Goal: Task Accomplishment & Management: Use online tool/utility

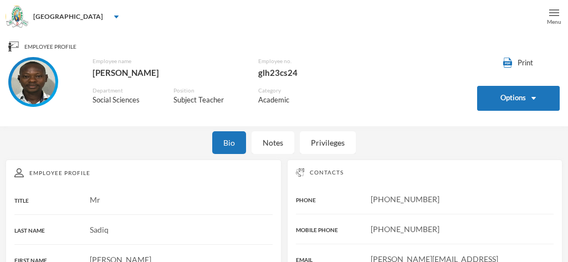
click at [556, 18] on div "Menu" at bounding box center [554, 22] width 14 height 8
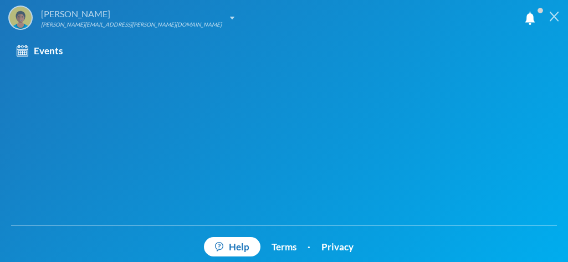
click at [230, 17] on img at bounding box center [232, 18] width 4 height 3
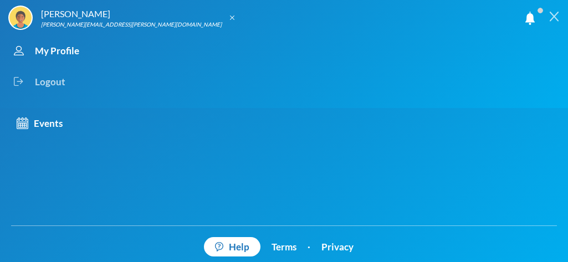
click at [53, 83] on div "Logout" at bounding box center [274, 82] width 532 height 31
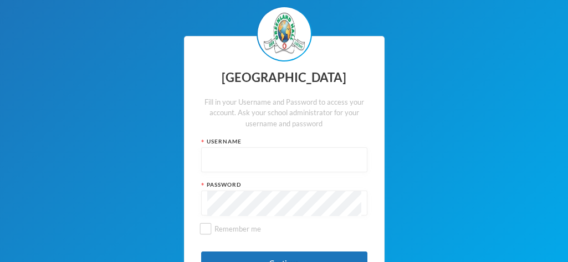
type input "glh23cs24"
click at [209, 230] on input "Remember me" at bounding box center [206, 229] width 12 height 12
checkbox input "true"
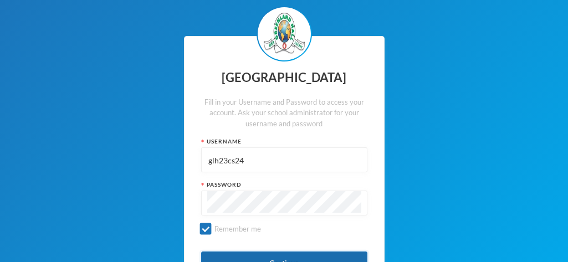
click at [271, 258] on button "Continue" at bounding box center [284, 264] width 166 height 25
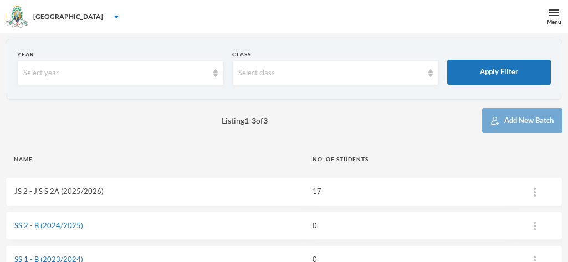
click at [72, 192] on link "JS 2 - J S S 2A (2025/2026)" at bounding box center [58, 191] width 89 height 9
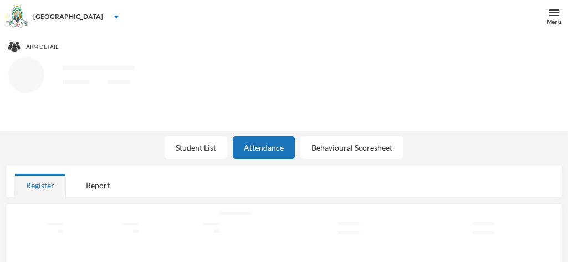
click at [72, 192] on div "Register Report" at bounding box center [284, 186] width 540 height 24
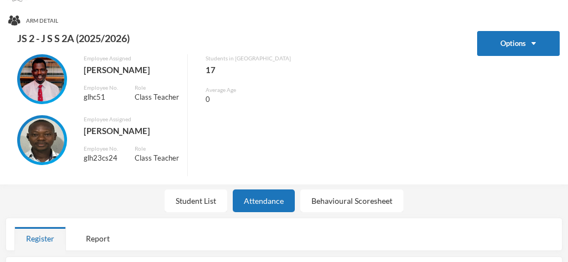
click at [477, 63] on div "Options" at bounding box center [518, 103] width 83 height 145
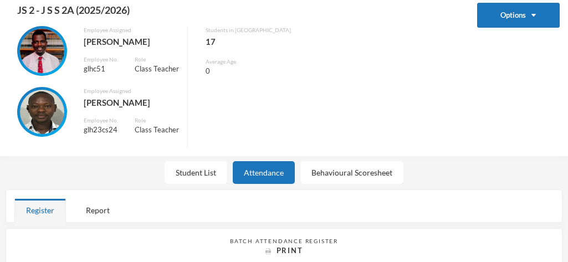
scroll to position [98, 0]
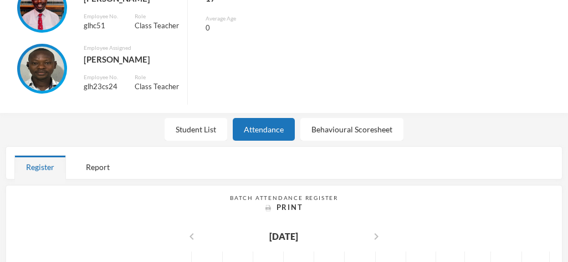
click at [465, 133] on div "Student List Attendance Behavioural Scoresheet" at bounding box center [284, 129] width 568 height 23
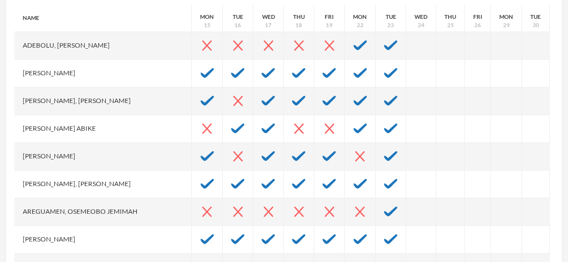
scroll to position [345, 0]
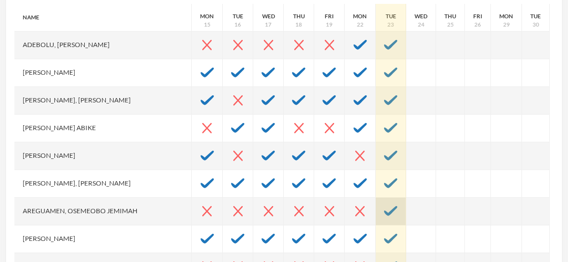
click at [384, 212] on img at bounding box center [390, 211] width 13 height 10
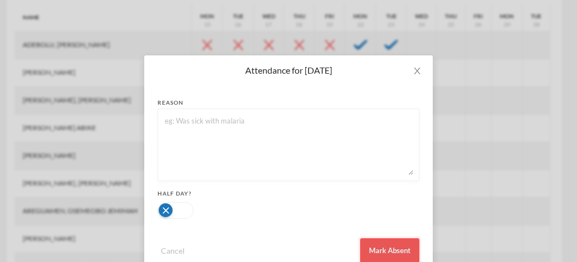
click at [380, 248] on button "Mark Absent" at bounding box center [389, 250] width 59 height 25
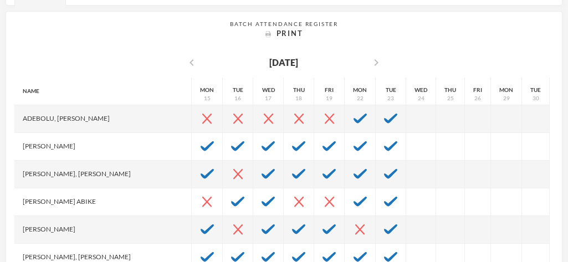
scroll to position [271, 0]
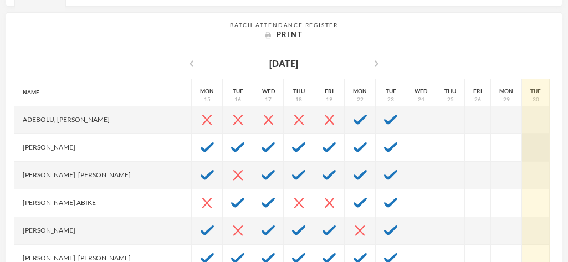
click at [522, 147] on div at bounding box center [536, 148] width 28 height 28
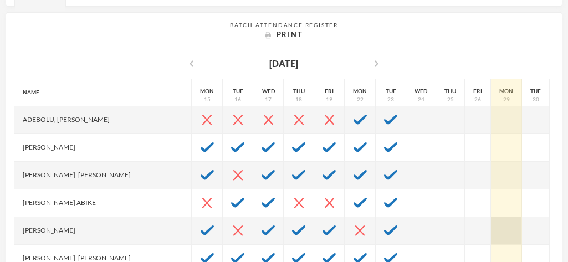
click at [493, 226] on div at bounding box center [506, 231] width 31 height 28
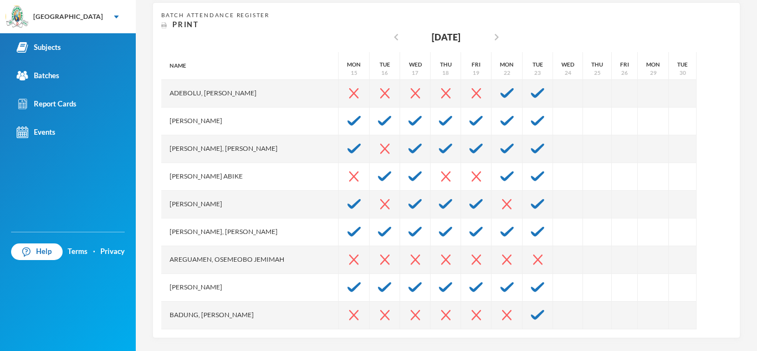
scroll to position [222, 0]
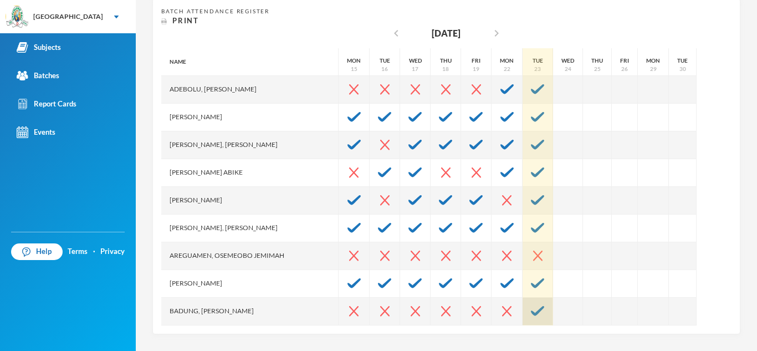
click at [531, 262] on img at bounding box center [537, 311] width 13 height 10
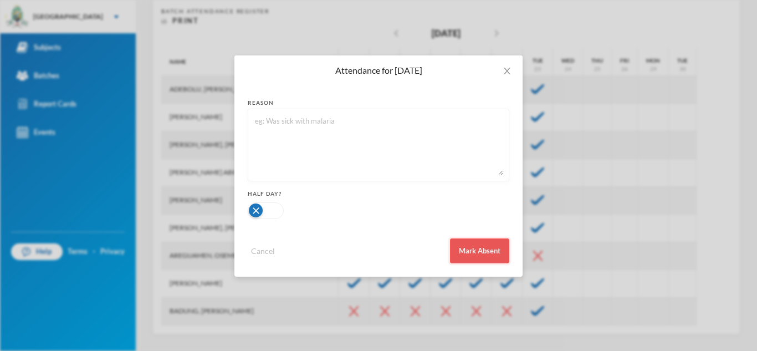
click at [474, 247] on button "Mark Absent" at bounding box center [479, 250] width 59 height 25
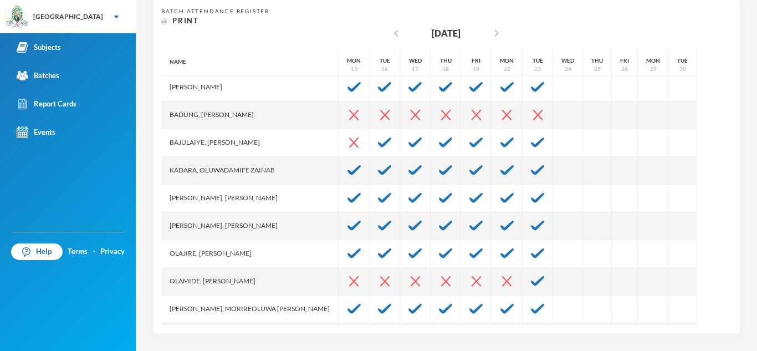
scroll to position [197, 0]
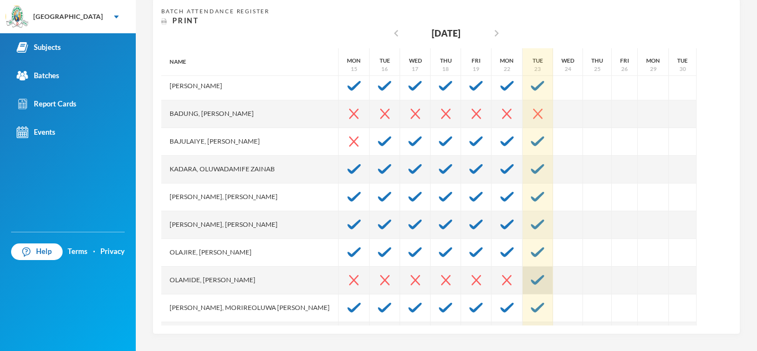
click at [531, 262] on img at bounding box center [537, 280] width 13 height 10
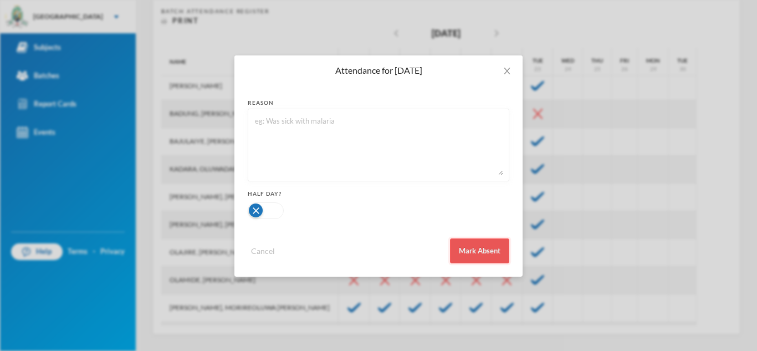
click at [483, 246] on button "Mark Absent" at bounding box center [479, 250] width 59 height 25
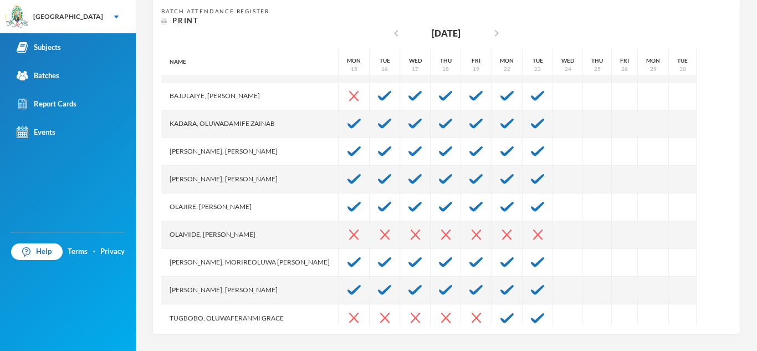
scroll to position [250, 0]
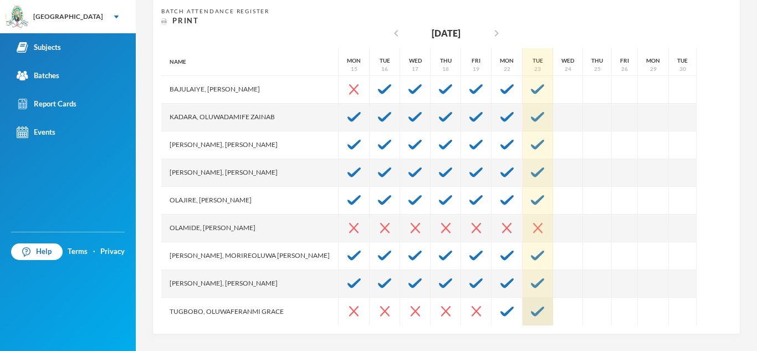
click at [531, 262] on img at bounding box center [537, 312] width 13 height 10
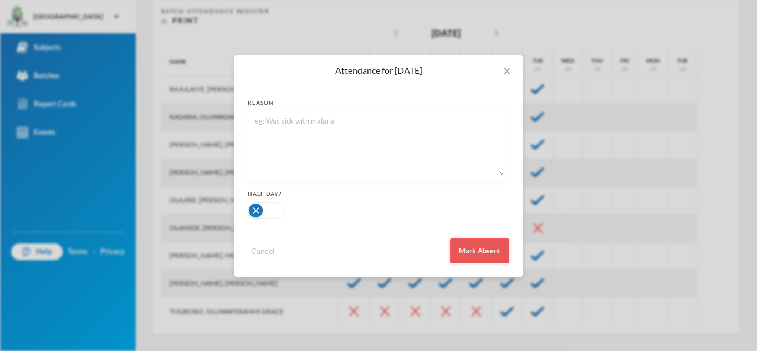
click at [481, 252] on button "Mark Absent" at bounding box center [479, 250] width 59 height 25
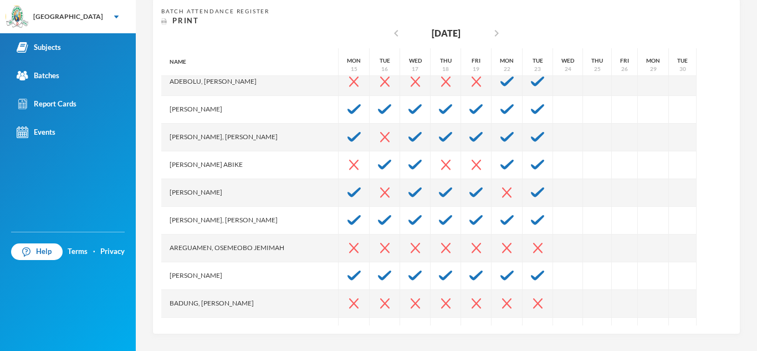
scroll to position [0, 0]
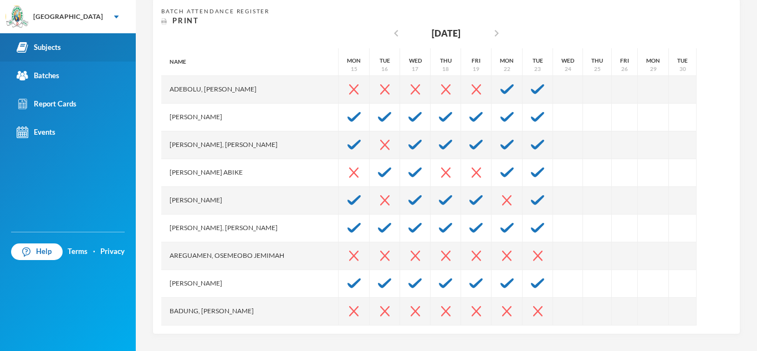
click at [63, 47] on link "Subjects" at bounding box center [68, 47] width 136 height 28
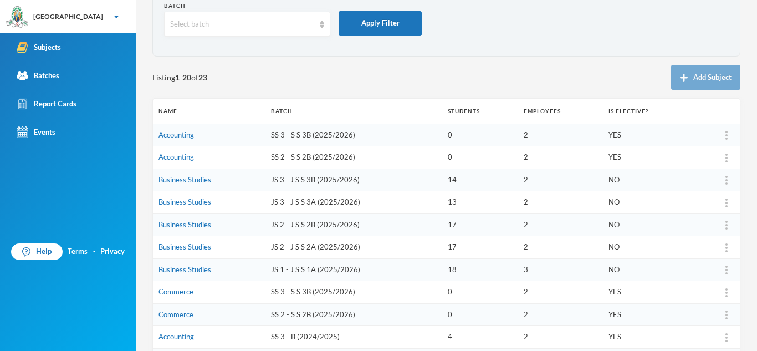
click at [200, 134] on td "Accounting" at bounding box center [209, 135] width 113 height 23
click at [172, 133] on link "Accounting" at bounding box center [176, 134] width 35 height 9
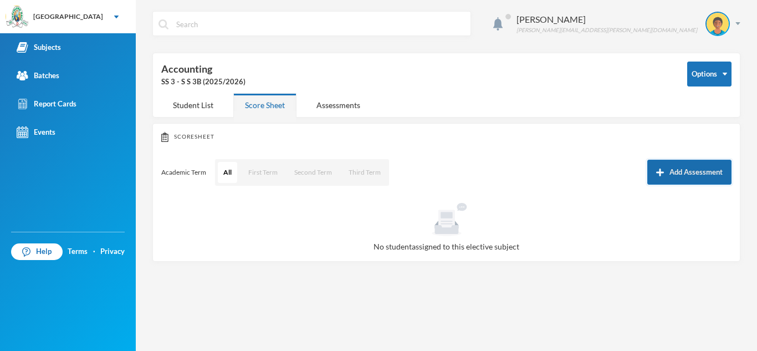
click at [568, 167] on button "Add Assessment" at bounding box center [690, 172] width 84 height 25
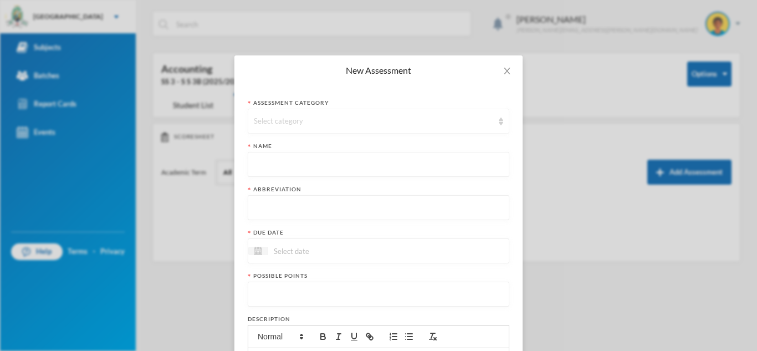
click at [370, 113] on div "Select category" at bounding box center [379, 121] width 262 height 25
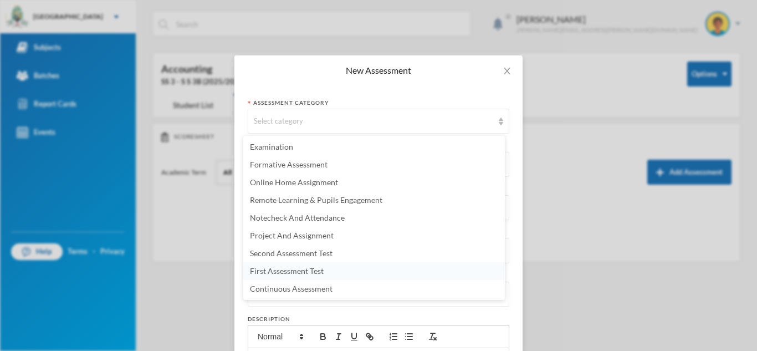
click at [297, 262] on span "First Assessment Test" at bounding box center [287, 270] width 74 height 9
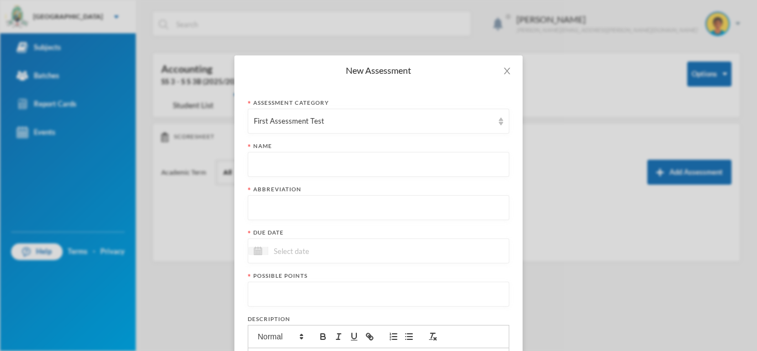
click at [282, 172] on input "text" at bounding box center [379, 164] width 250 height 25
type input "f"
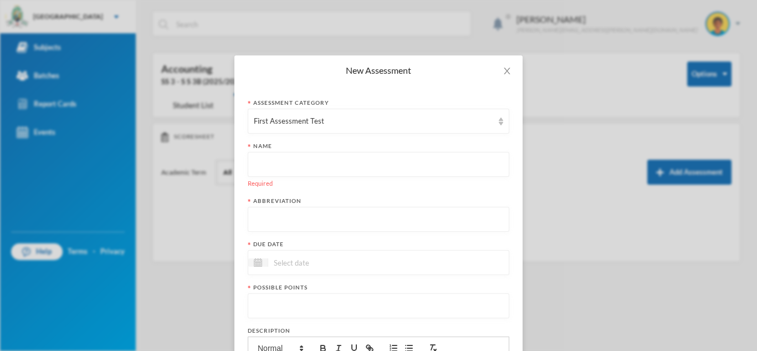
click at [336, 8] on div "New Assessment Assessment category First Assessment Test Name Required Abbrevia…" at bounding box center [378, 175] width 757 height 351
